Goal: Task Accomplishment & Management: Manage account settings

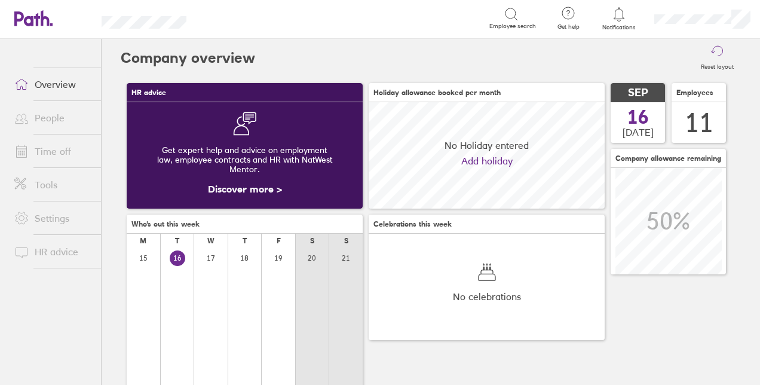
scroll to position [106, 235]
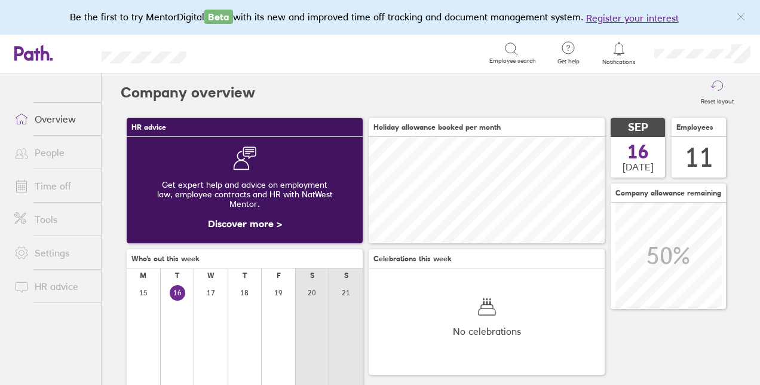
click at [623, 53] on icon at bounding box center [618, 49] width 10 height 14
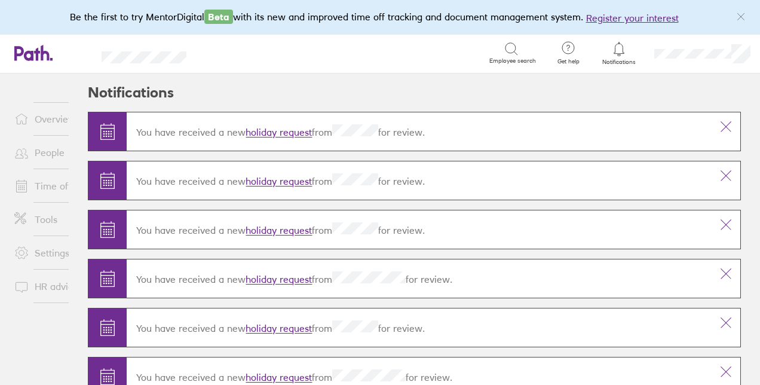
click at [272, 226] on link "holiday request" at bounding box center [278, 231] width 66 height 12
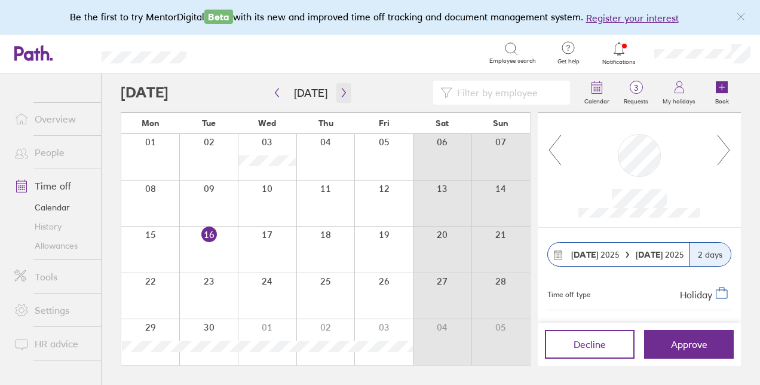
click at [342, 95] on icon "button" at bounding box center [343, 93] width 9 height 10
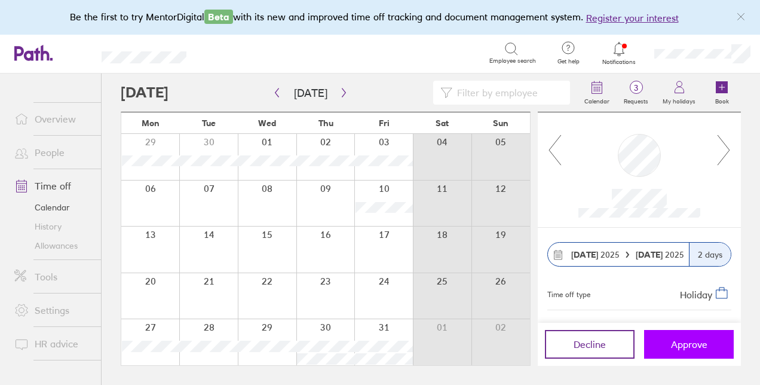
click at [696, 347] on span "Approve" at bounding box center [689, 344] width 36 height 11
click at [687, 345] on span "Approve" at bounding box center [689, 344] width 36 height 11
click at [683, 342] on span "Approve" at bounding box center [689, 344] width 36 height 11
click at [689, 342] on span "Approve" at bounding box center [689, 344] width 36 height 11
